Goal: Information Seeking & Learning: Learn about a topic

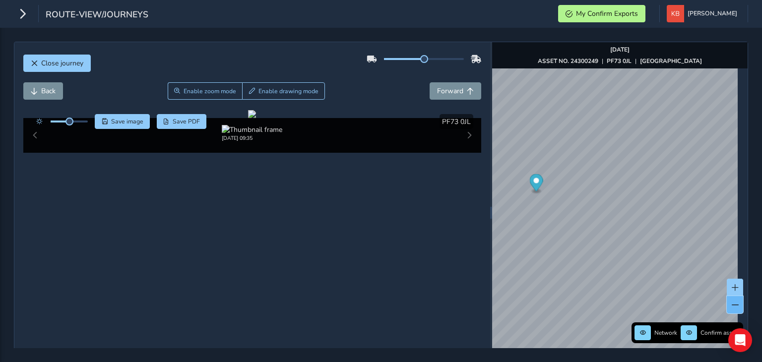
click at [734, 306] on button at bounding box center [735, 304] width 16 height 17
click at [732, 306] on span at bounding box center [735, 305] width 7 height 7
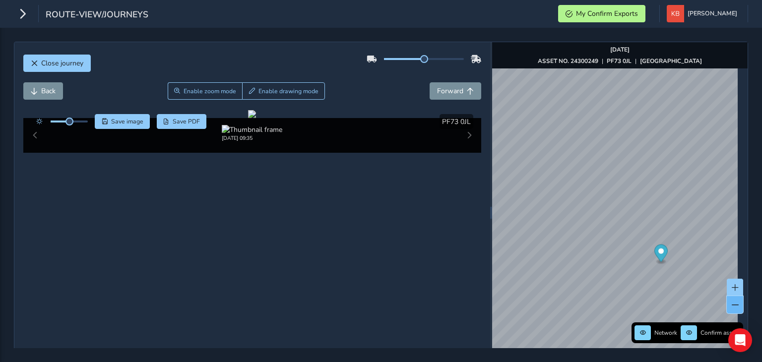
click at [732, 306] on span at bounding box center [735, 305] width 7 height 7
click at [762, 271] on div "Close journey Back Enable zoom mode Enable drawing mode Forward Click and Drag …" at bounding box center [381, 195] width 762 height 334
click at [14, 14] on button "button" at bounding box center [22, 13] width 17 height 17
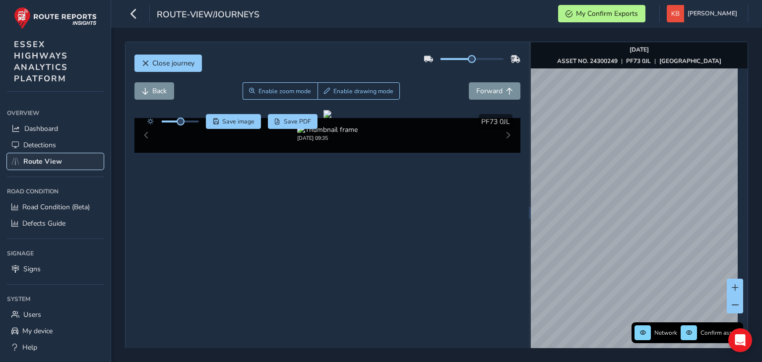
click at [55, 159] on span "Route View" at bounding box center [42, 161] width 39 height 9
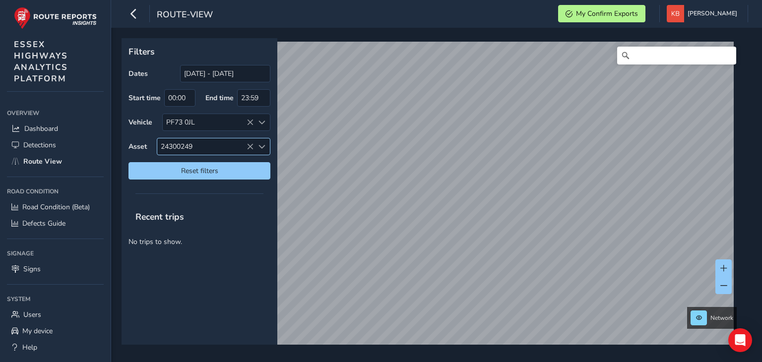
click at [246, 149] on span "24300249" at bounding box center [205, 146] width 96 height 16
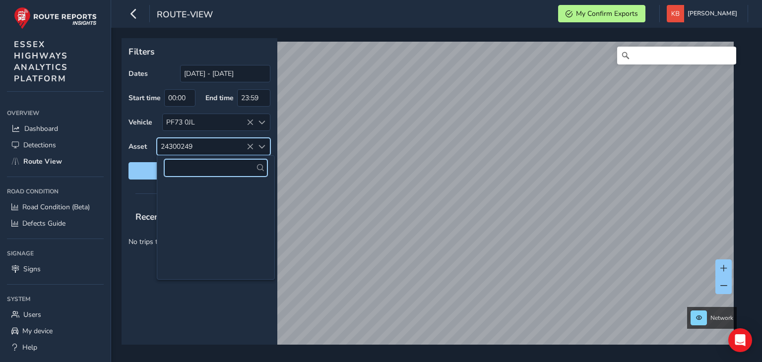
scroll to position [29728, 0]
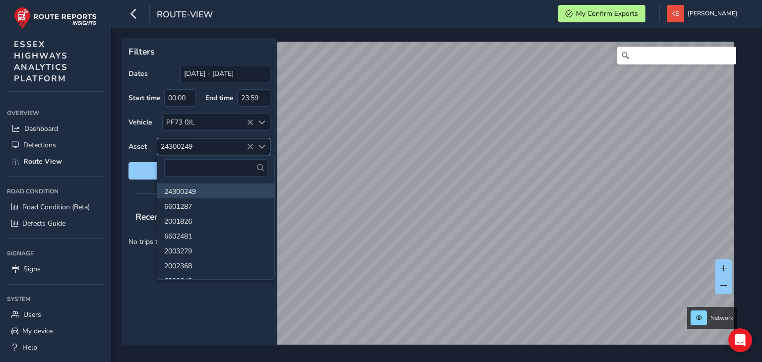
click at [253, 143] on icon at bounding box center [250, 146] width 7 height 7
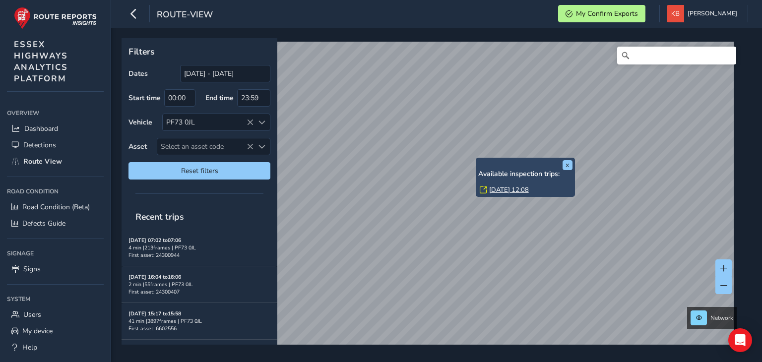
click at [501, 189] on link "[DATE] 12:08" at bounding box center [509, 190] width 40 height 9
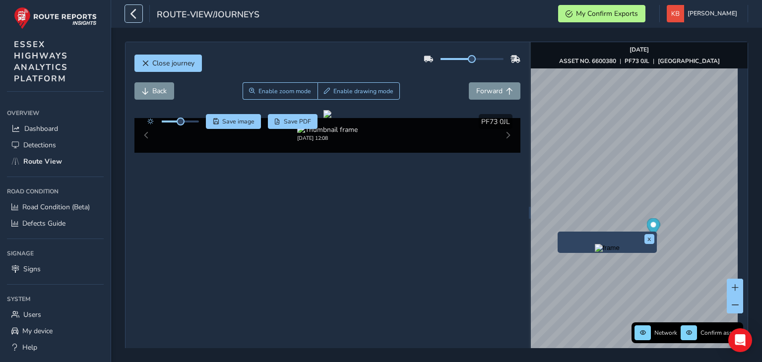
click at [132, 16] on icon "button" at bounding box center [134, 13] width 10 height 17
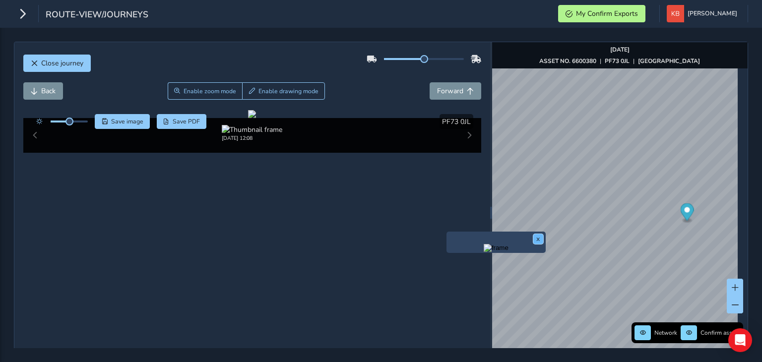
click at [534, 235] on button "x" at bounding box center [538, 239] width 10 height 10
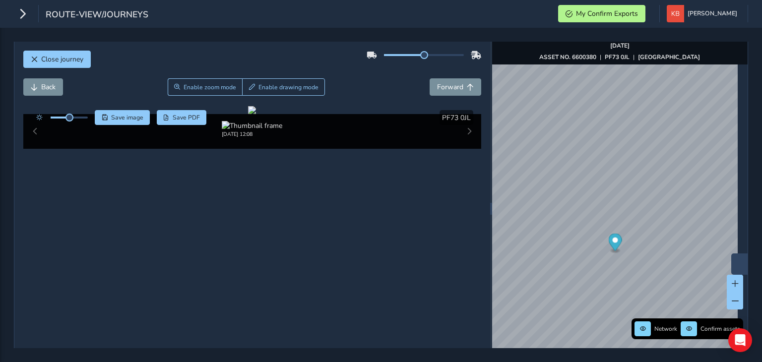
scroll to position [9, 0]
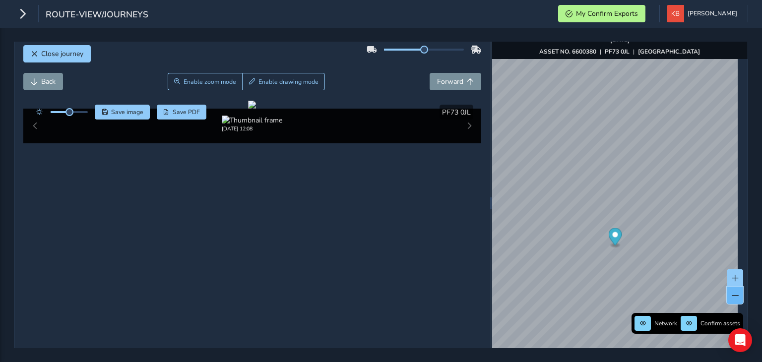
click at [732, 298] on span at bounding box center [735, 295] width 7 height 7
